Goal: Information Seeking & Learning: Learn about a topic

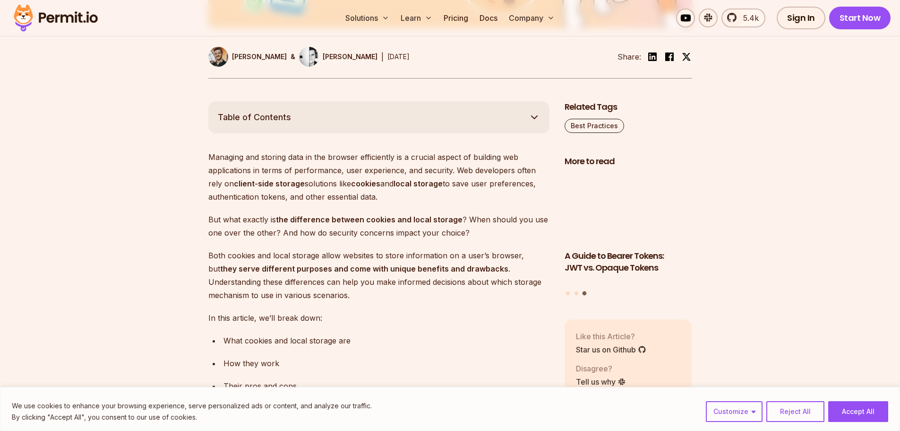
scroll to position [473, 0]
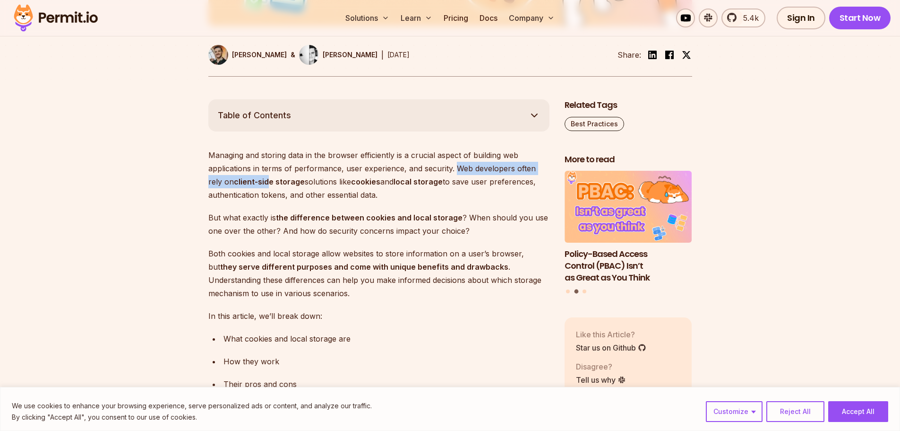
drag, startPoint x: 454, startPoint y: 169, endPoint x: 218, endPoint y: 180, distance: 236.1
click at [248, 180] on p "Managing and storing data in the browser efficiently is a crucial aspect of bui…" at bounding box center [378, 174] width 341 height 53
click at [314, 177] on p "Managing and storing data in the browser efficiently is a crucial aspect of bui…" at bounding box center [378, 174] width 341 height 53
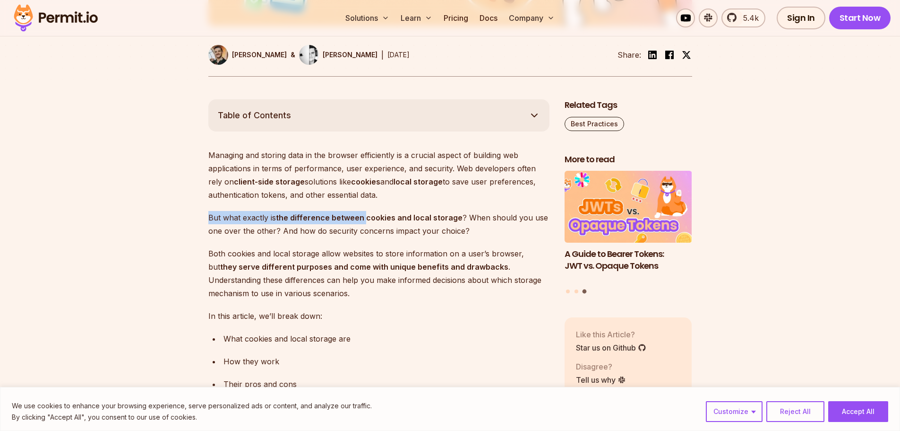
drag, startPoint x: 209, startPoint y: 219, endPoint x: 366, endPoint y: 219, distance: 156.5
click at [366, 219] on p "But what exactly is the difference between cookies and local storage ? When sho…" at bounding box center [378, 224] width 341 height 26
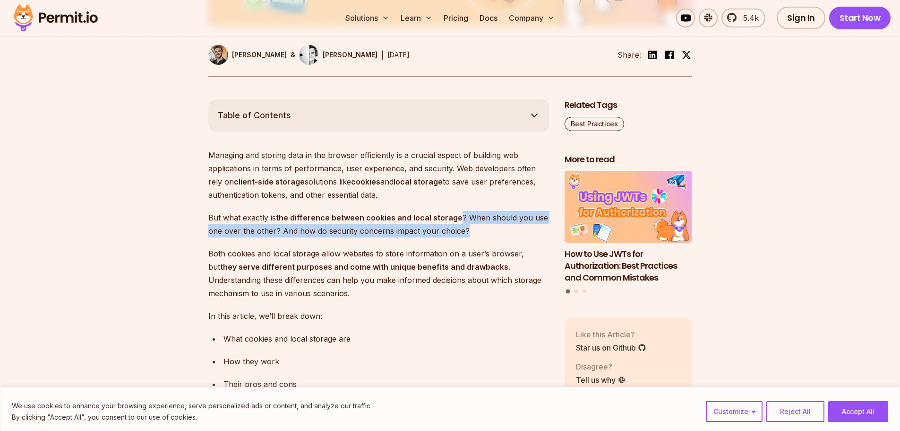
drag, startPoint x: 459, startPoint y: 218, endPoint x: 539, endPoint y: 225, distance: 80.7
click at [539, 225] on p "But what exactly is the difference between cookies and local storage ? When sho…" at bounding box center [378, 224] width 341 height 26
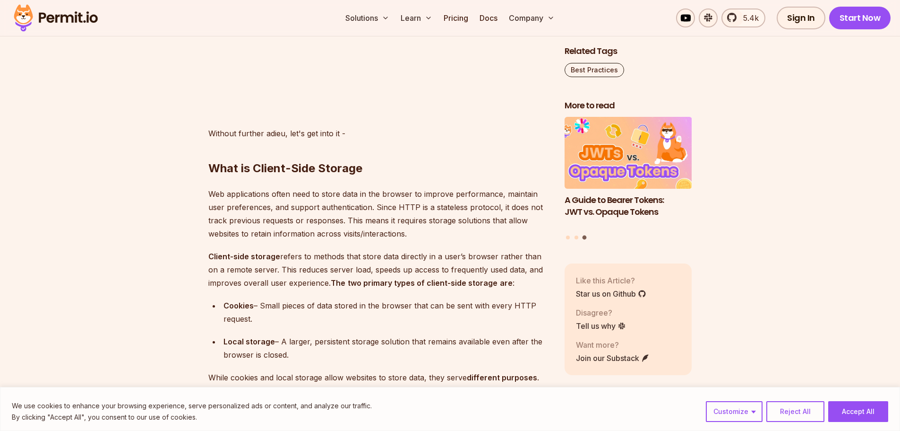
scroll to position [1040, 0]
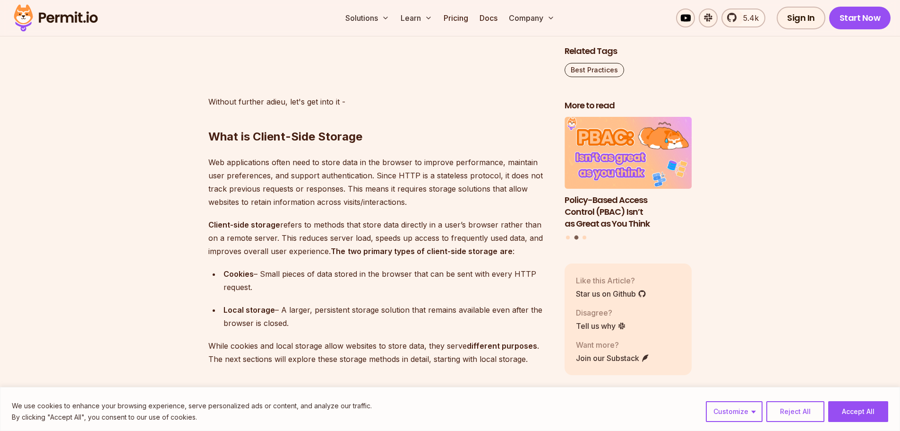
drag, startPoint x: 260, startPoint y: 274, endPoint x: 338, endPoint y: 288, distance: 78.4
click at [338, 288] on div "Cookies – Small pieces of data stored in the browser that can be sent with ever…" at bounding box center [387, 280] width 326 height 26
drag, startPoint x: 282, startPoint y: 310, endPoint x: 331, endPoint y: 325, distance: 51.4
click at [331, 325] on div "Local storage – A larger, persistent storage solution that remains available ev…" at bounding box center [387, 316] width 326 height 26
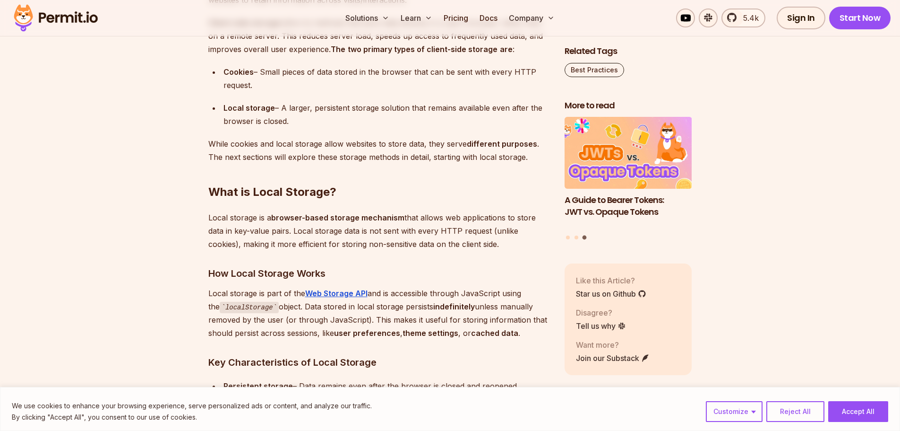
scroll to position [1276, 0]
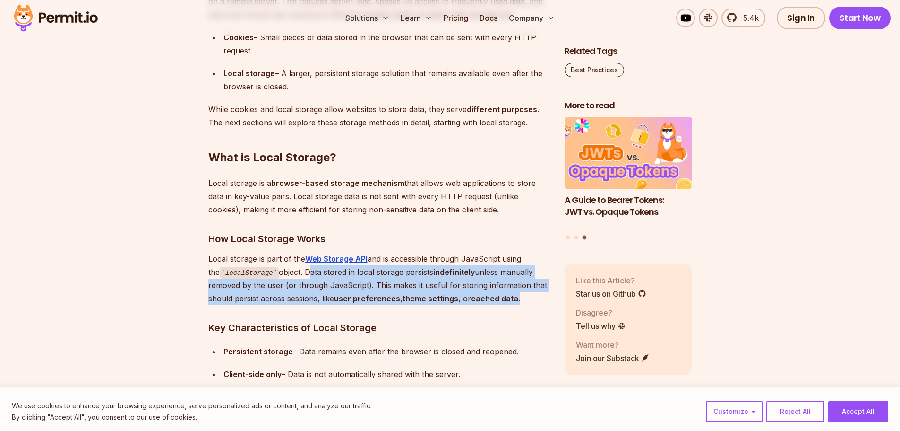
drag, startPoint x: 293, startPoint y: 272, endPoint x: 544, endPoint y: 296, distance: 252.6
click at [544, 296] on p "Local storage is part of the Web Storage API and is accessible through JavaScri…" at bounding box center [378, 278] width 341 height 53
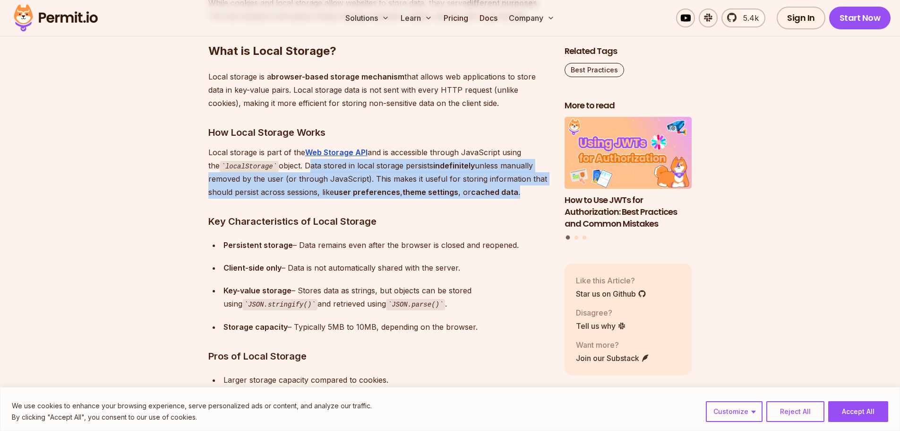
scroll to position [1418, 0]
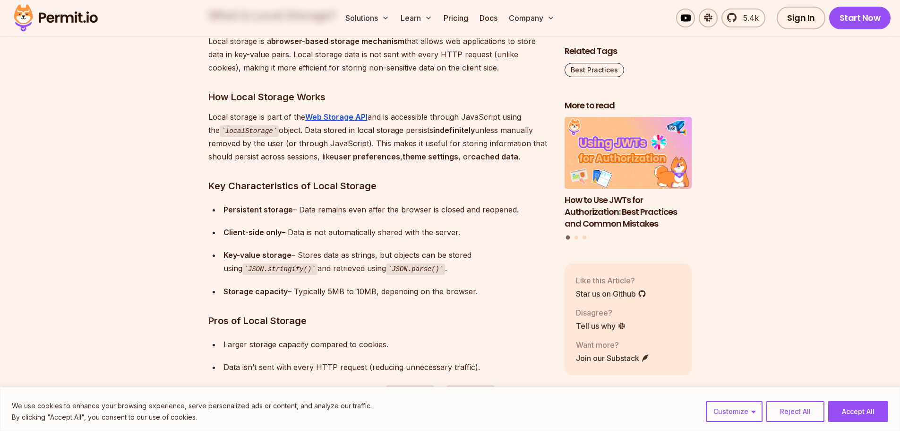
drag, startPoint x: 298, startPoint y: 213, endPoint x: 332, endPoint y: 212, distance: 34.0
click at [299, 212] on div "Persistent storage – Data remains even after the browser is closed and reopened." at bounding box center [387, 209] width 326 height 13
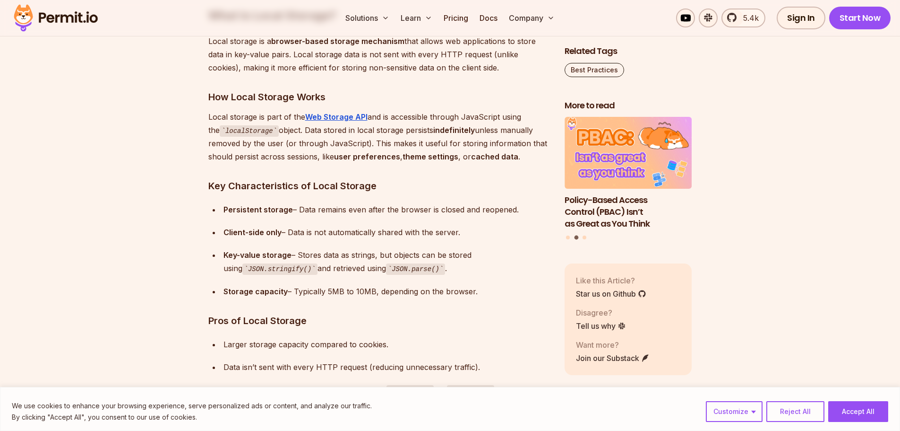
drag, startPoint x: 290, startPoint y: 231, endPoint x: 512, endPoint y: 256, distance: 224.0
click at [512, 256] on ul "Persistent storage – Data remains even after the browser is closed and reopened…" at bounding box center [378, 250] width 341 height 95
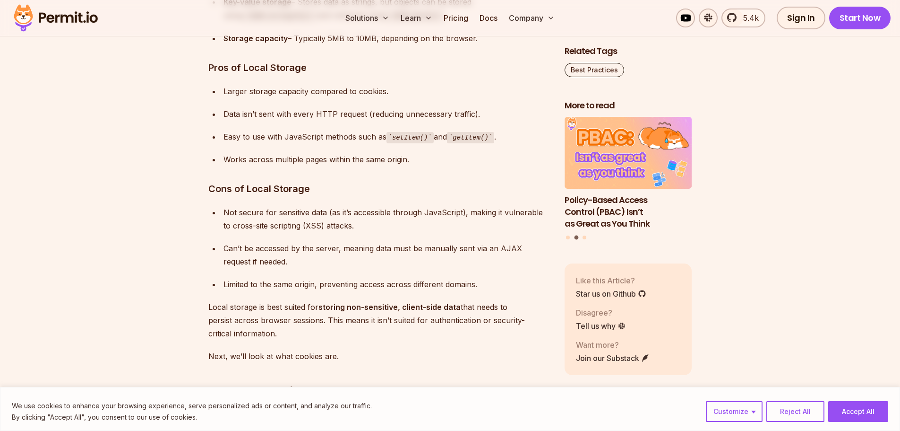
scroll to position [1654, 0]
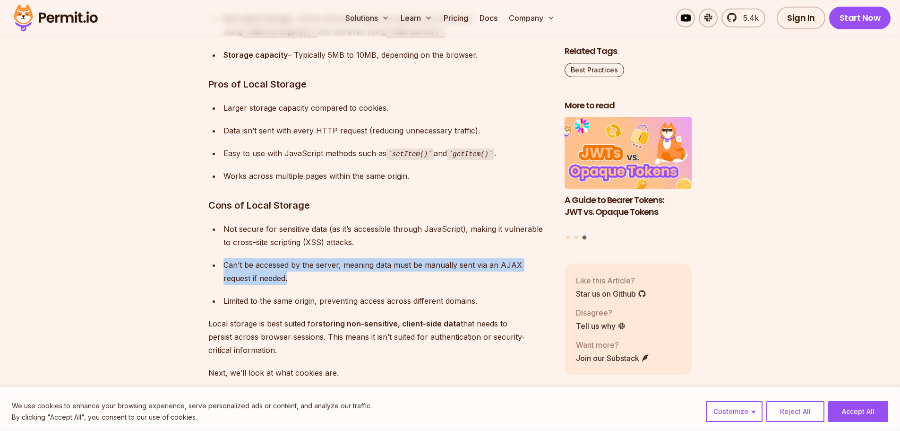
drag, startPoint x: 224, startPoint y: 267, endPoint x: 285, endPoint y: 282, distance: 62.9
click at [285, 282] on div "Can’t be accessed by the server, meaning data must be manually sent via an AJAX…" at bounding box center [387, 271] width 326 height 26
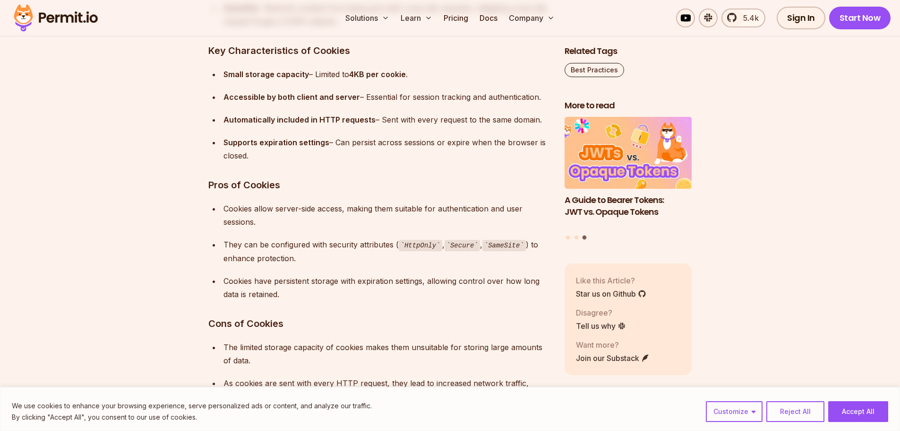
scroll to position [2883, 0]
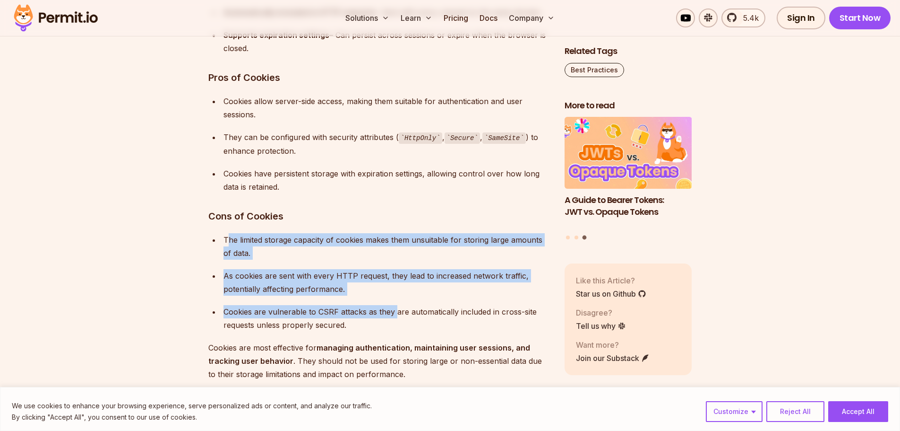
drag, startPoint x: 226, startPoint y: 240, endPoint x: 378, endPoint y: 312, distance: 167.7
click at [379, 312] on ul "The limited storage capacity of cookies makes them unsuitable for storing large…" at bounding box center [378, 282] width 341 height 98
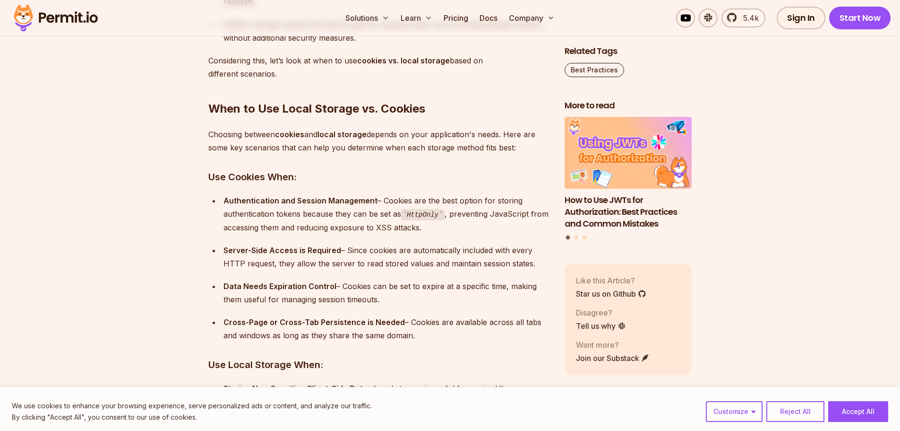
scroll to position [3734, 0]
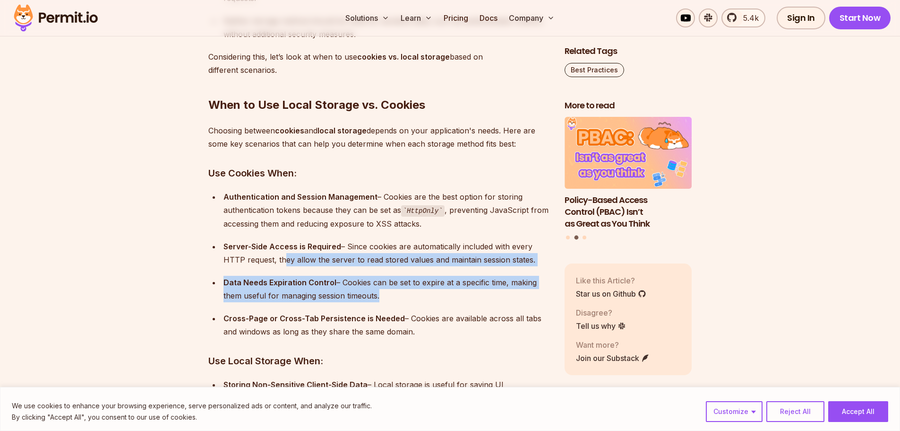
drag, startPoint x: 281, startPoint y: 260, endPoint x: 486, endPoint y: 309, distance: 210.9
click at [486, 309] on ul "Authentication and Session Management – Cookies are the best option for storing…" at bounding box center [378, 264] width 341 height 148
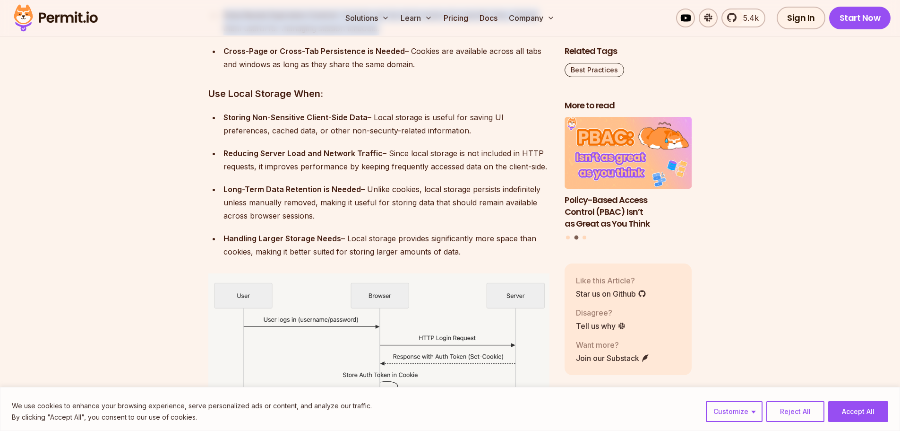
scroll to position [4018, 0]
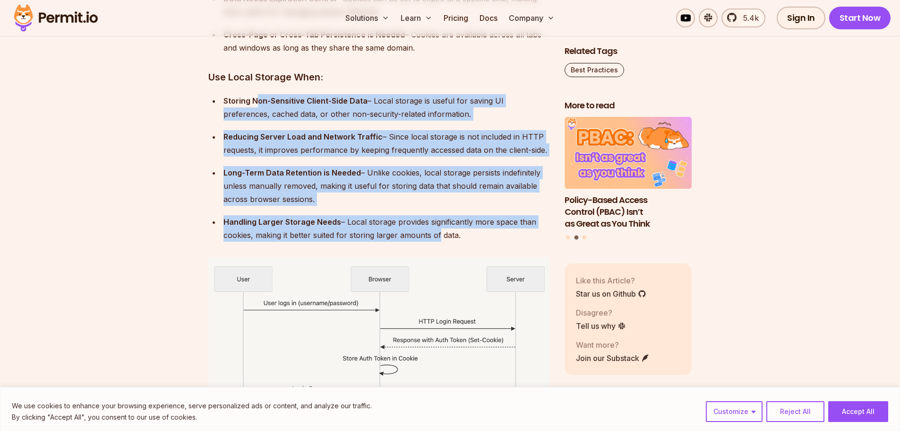
drag, startPoint x: 259, startPoint y: 101, endPoint x: 436, endPoint y: 239, distance: 224.7
click at [436, 239] on ul "Storing Non-Sensitive Client-Side Data – Local storage is useful for saving UI …" at bounding box center [378, 167] width 341 height 147
